Goal: Contribute content

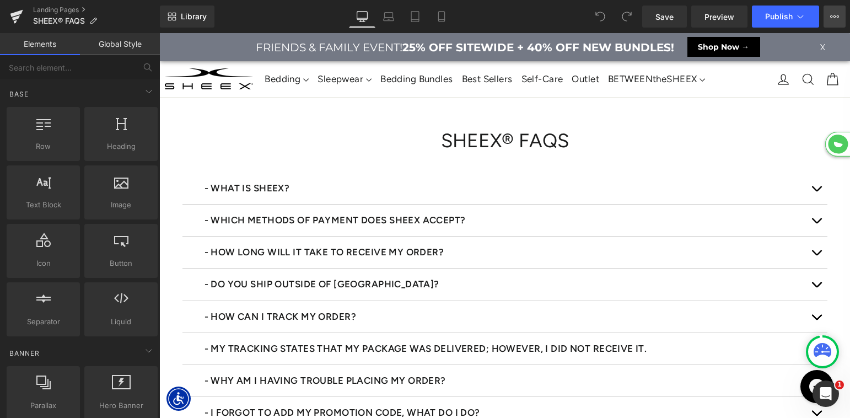
click at [832, 23] on button "View Live Page View with current Template Save Template to Library Schedule Pub…" at bounding box center [834, 17] width 22 height 22
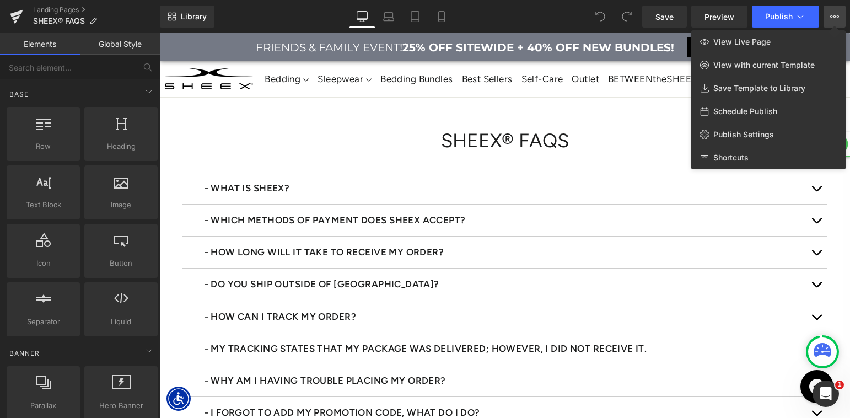
click at [401, 172] on div at bounding box center [504, 225] width 690 height 385
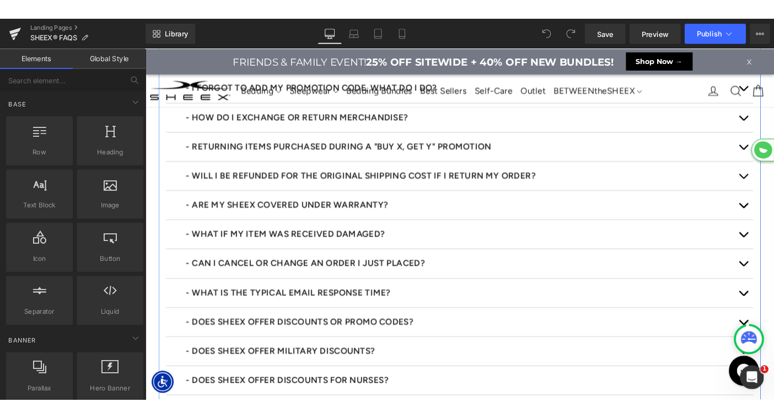
scroll to position [326, 0]
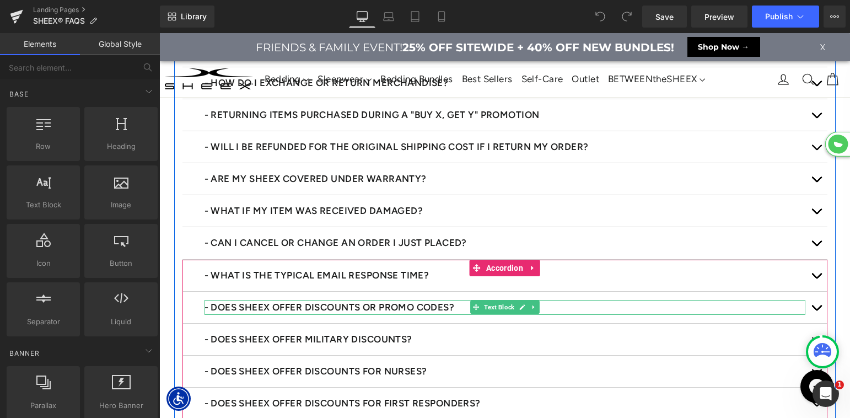
click at [742, 308] on p "- DOES SHEEX OFFER DISCOUNTS OR PROMO CODES?" at bounding box center [504, 307] width 601 height 15
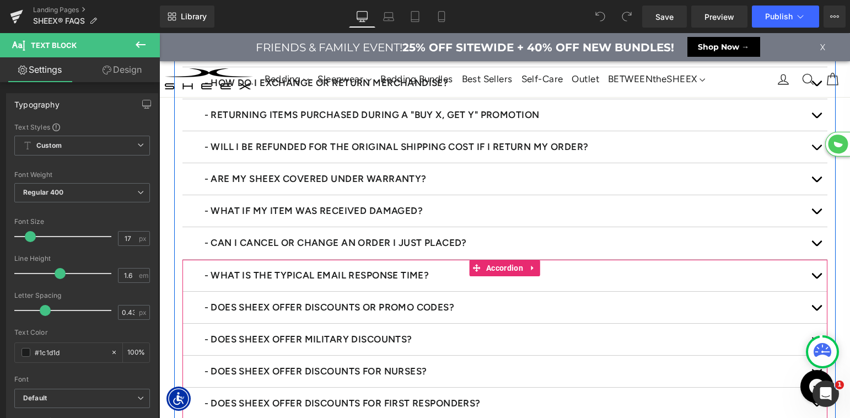
click at [207, 297] on div "- DOES SHEEX OFFER DISCOUNTS OR PROMO CODES? Text Block" at bounding box center [504, 308] width 645 height 32
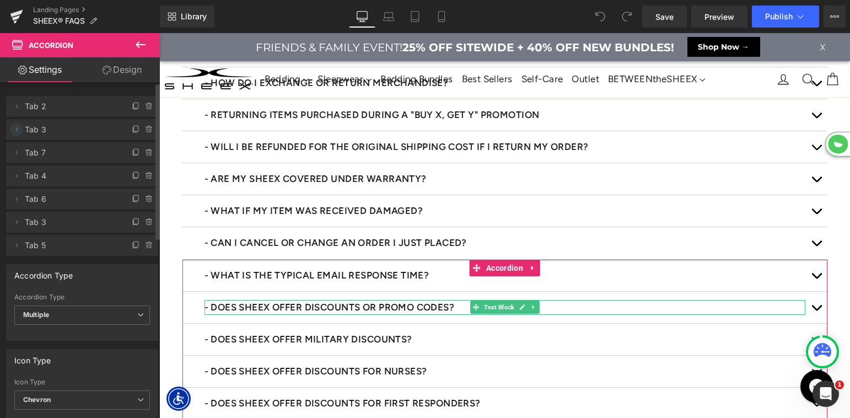
click at [16, 131] on icon at bounding box center [16, 129] width 9 height 9
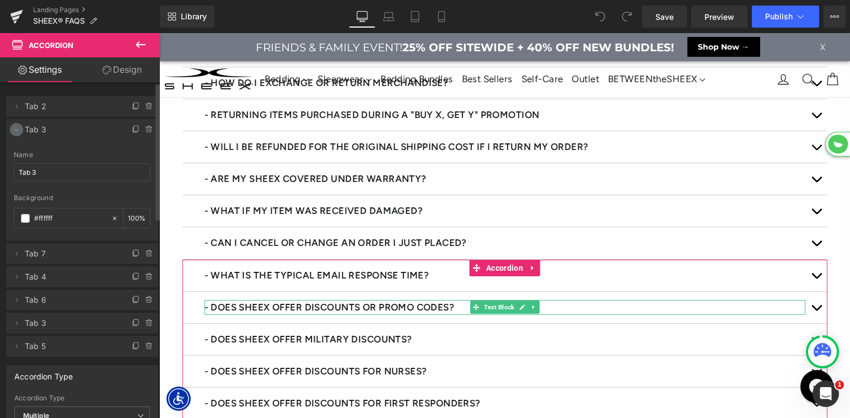
click at [16, 131] on icon at bounding box center [16, 129] width 9 height 9
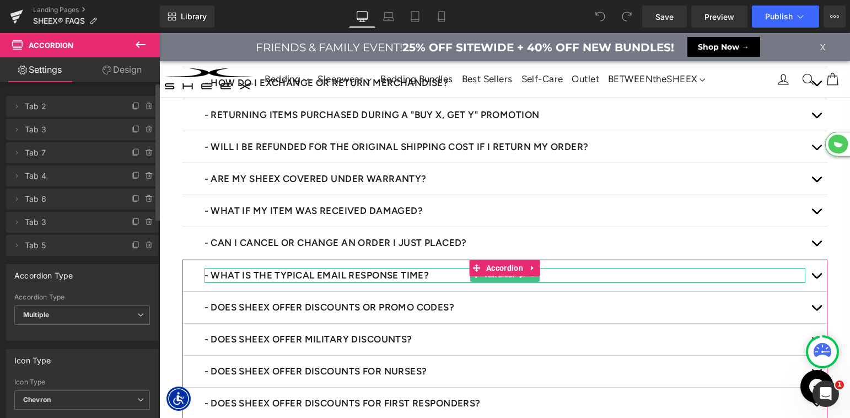
click at [53, 107] on span "Tab 2" at bounding box center [71, 106] width 93 height 21
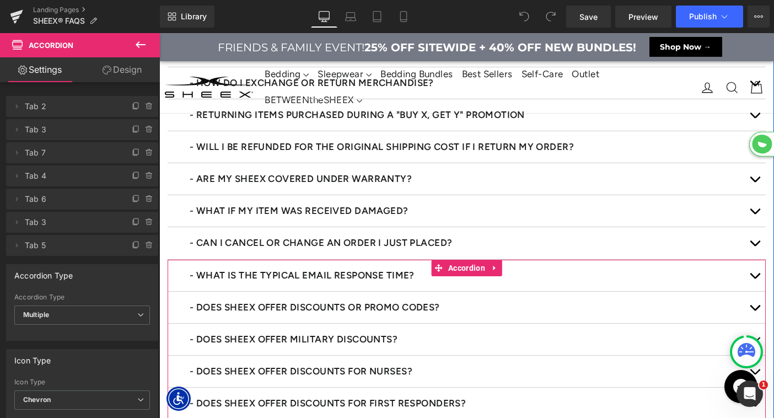
click at [757, 305] on button "button" at bounding box center [754, 307] width 22 height 31
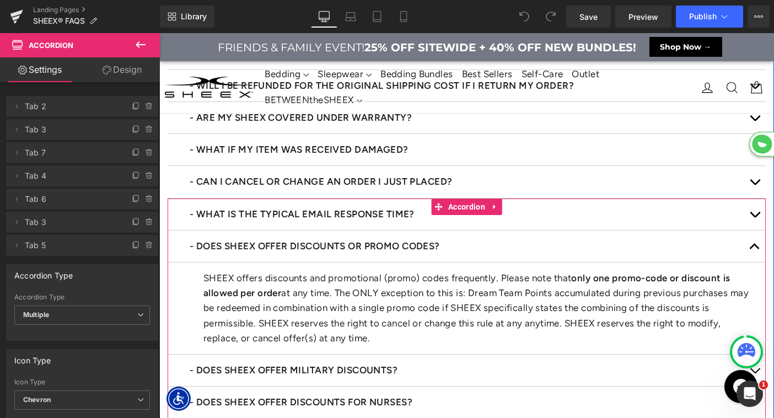
scroll to position [410, 0]
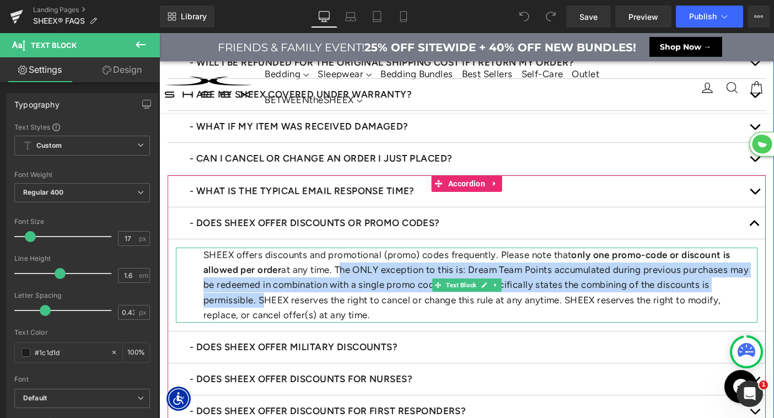
drag, startPoint x: 342, startPoint y: 269, endPoint x: 258, endPoint y: 299, distance: 89.6
click at [258, 299] on p "SHEEX offers discounts and promotional (promo) codes frequently. Please note th…" at bounding box center [480, 284] width 554 height 75
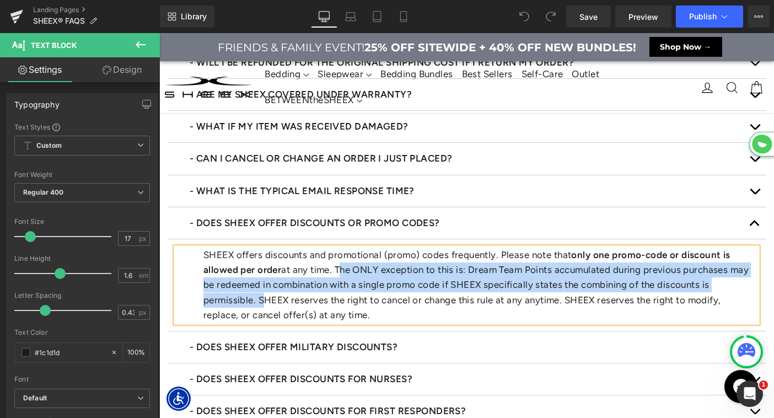
click at [345, 284] on p "SHEEX offers discounts and promotional (promo) codes frequently. Please note th…" at bounding box center [480, 284] width 554 height 75
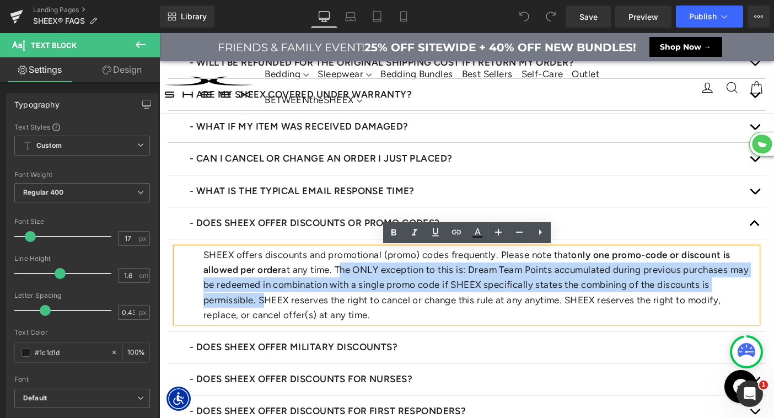
drag, startPoint x: 341, startPoint y: 269, endPoint x: 260, endPoint y: 302, distance: 87.8
click at [260, 302] on p "SHEEX offers discounts and promotional (promo) codes frequently. Please note th…" at bounding box center [480, 284] width 554 height 75
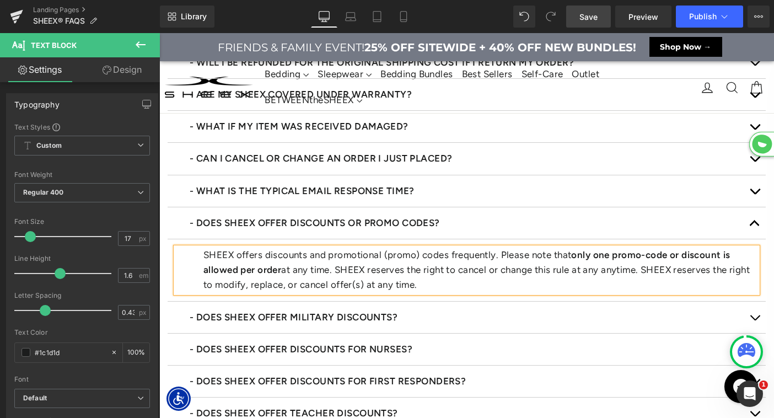
click at [587, 12] on span "Save" at bounding box center [588, 17] width 18 height 12
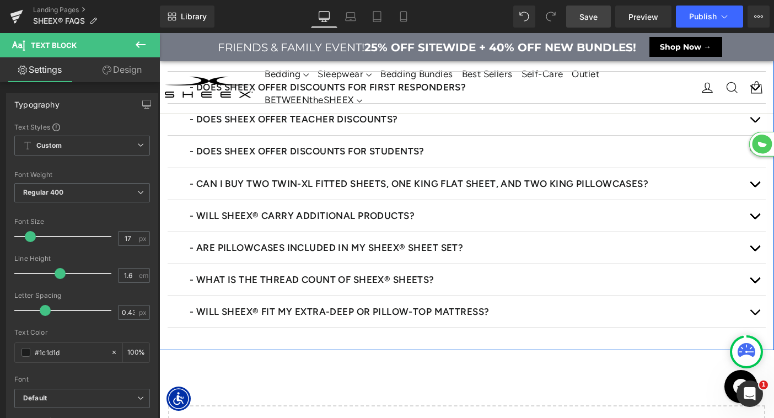
scroll to position [671, 0]
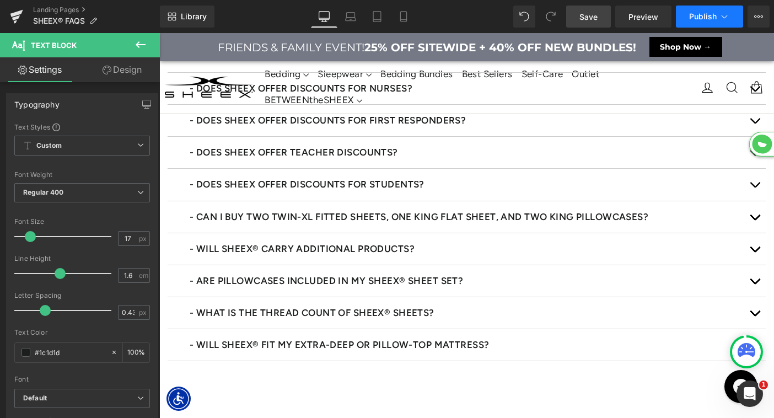
click at [689, 12] on span "Publish" at bounding box center [703, 16] width 28 height 9
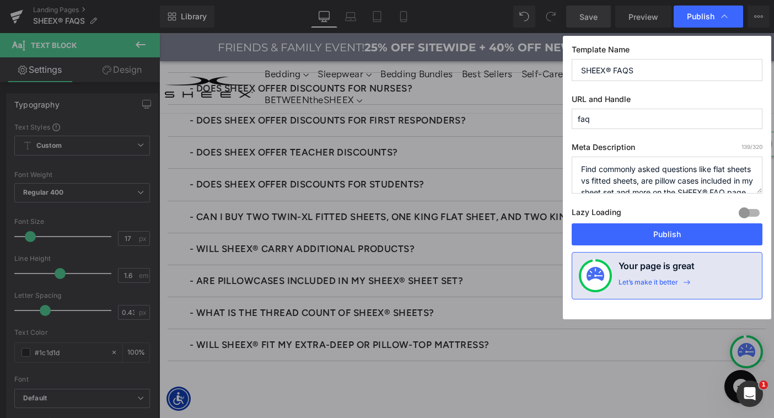
scroll to position [23, 0]
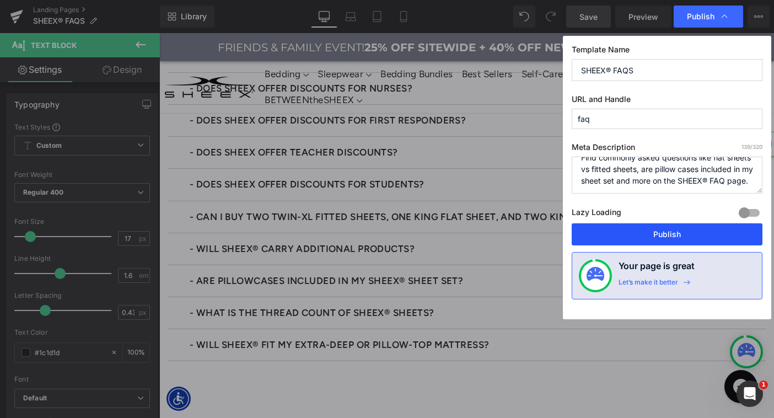
click at [636, 231] on button "Publish" at bounding box center [666, 234] width 191 height 22
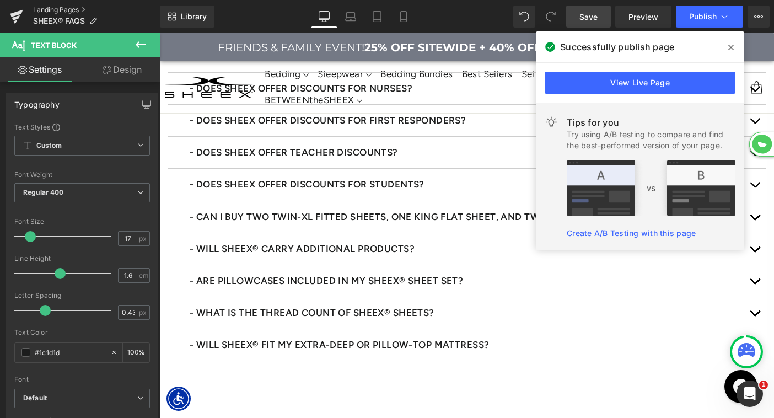
click at [54, 9] on link "Landing Pages" at bounding box center [96, 10] width 127 height 9
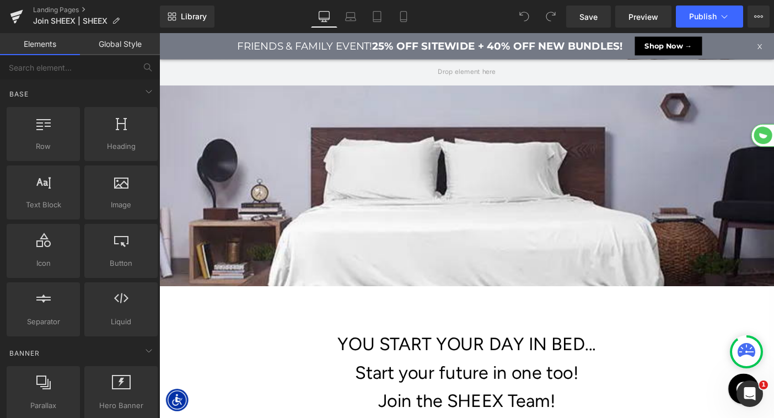
scroll to position [2284, 667]
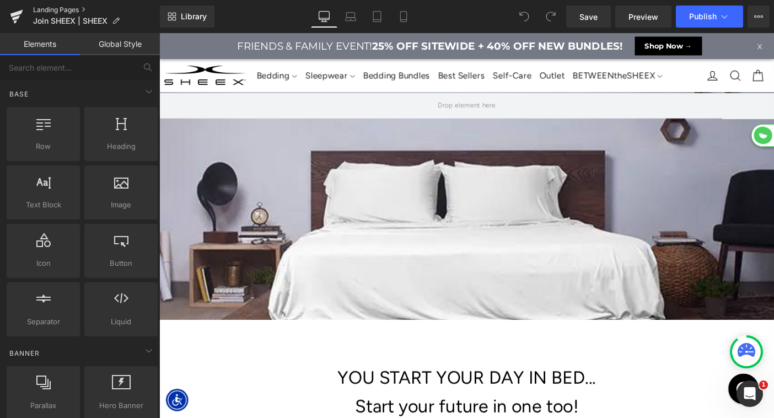
click at [77, 8] on link "Landing Pages" at bounding box center [96, 10] width 127 height 9
